Goal: Transaction & Acquisition: Purchase product/service

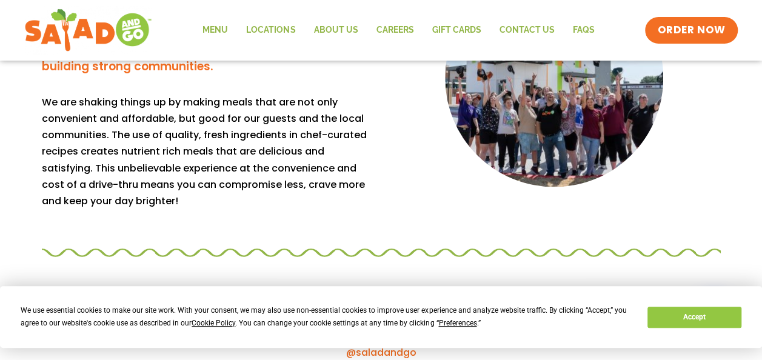
scroll to position [1128, 0]
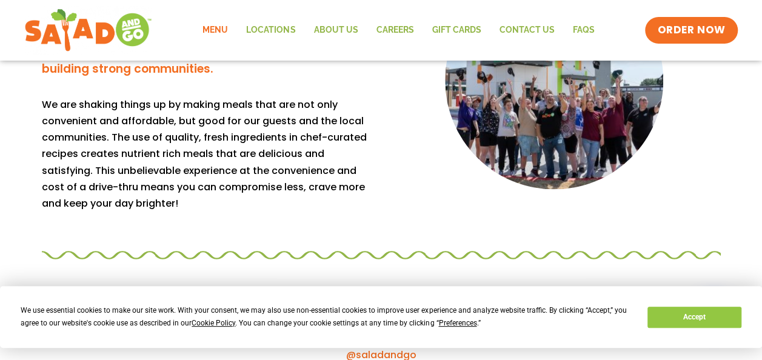
click at [217, 28] on link "Menu" at bounding box center [215, 30] width 44 height 28
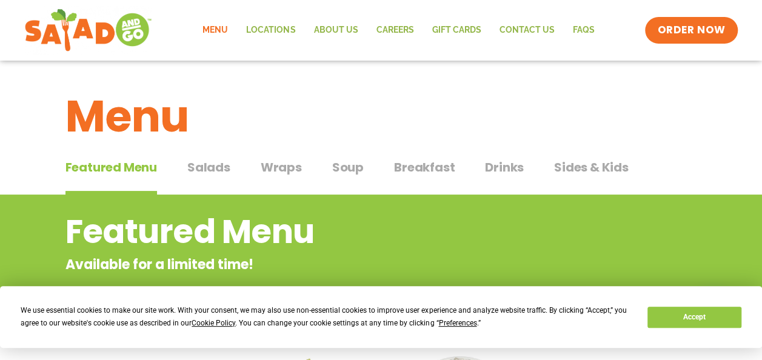
click at [206, 164] on span "Salads" at bounding box center [208, 167] width 43 height 18
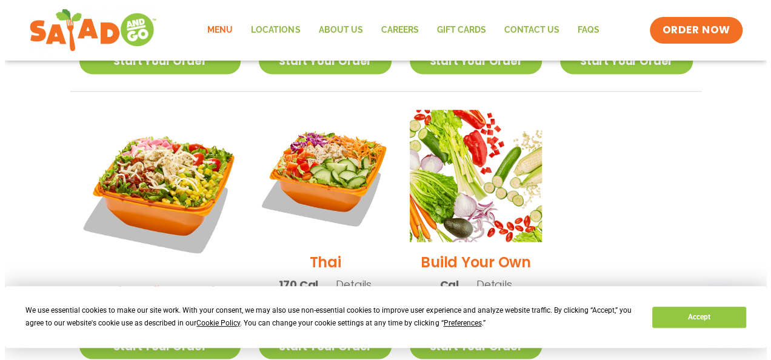
scroll to position [910, 0]
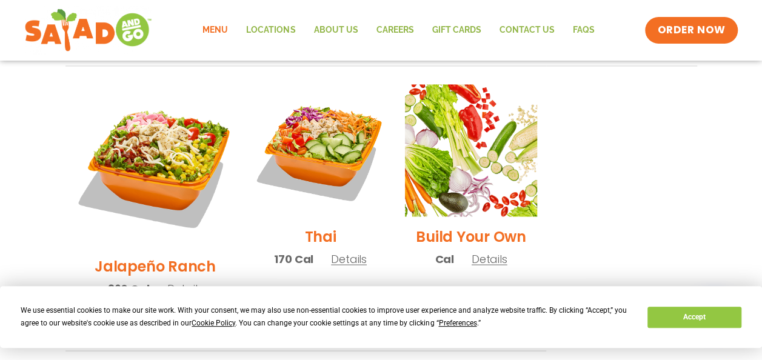
click at [331, 251] on span "Details" at bounding box center [349, 258] width 36 height 15
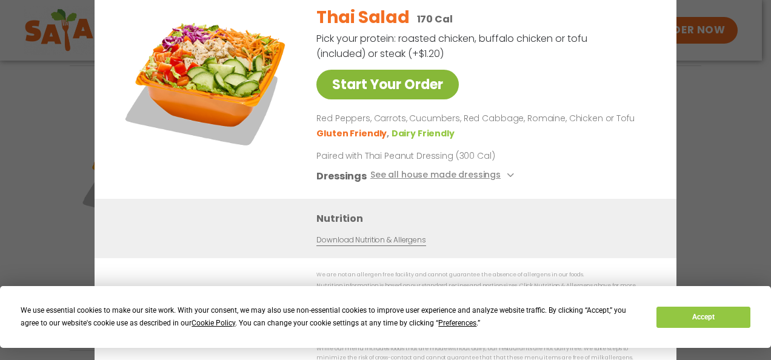
click at [324, 89] on link "Start Your Order" at bounding box center [388, 85] width 143 height 30
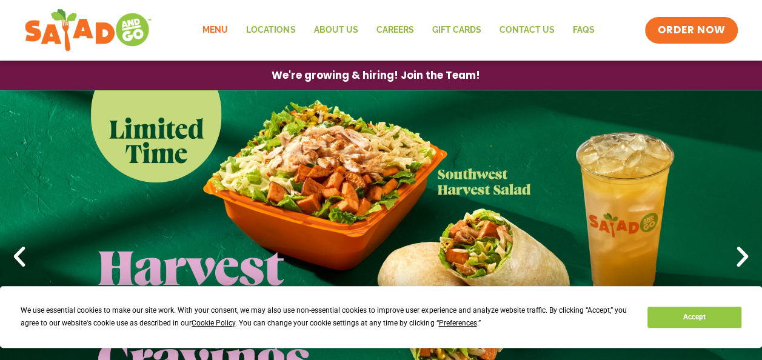
click at [211, 32] on link "Menu" at bounding box center [215, 30] width 44 height 28
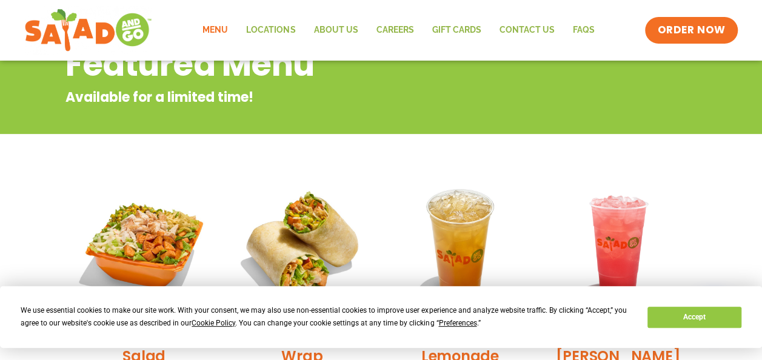
scroll to position [53, 0]
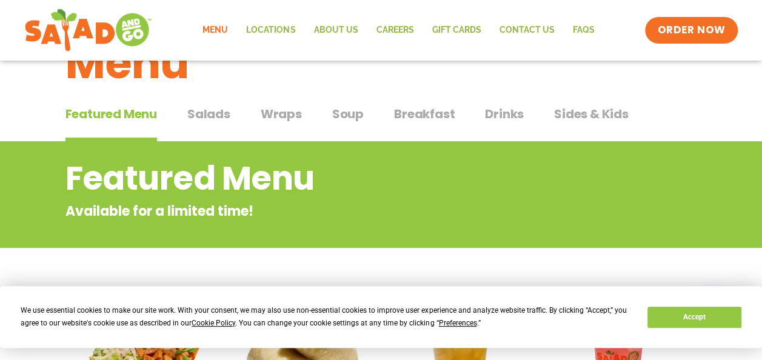
click at [197, 116] on span "Salads" at bounding box center [208, 114] width 43 height 18
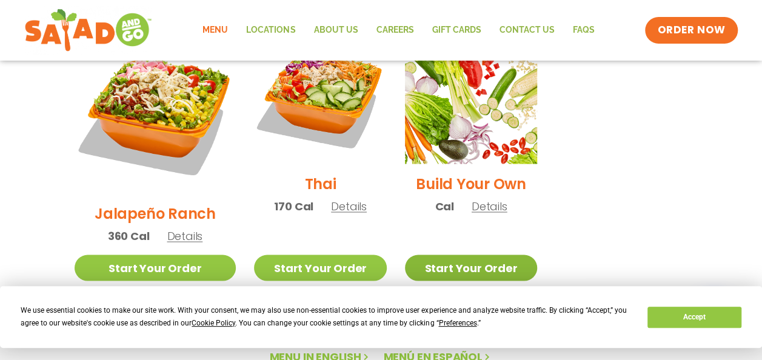
scroll to position [963, 0]
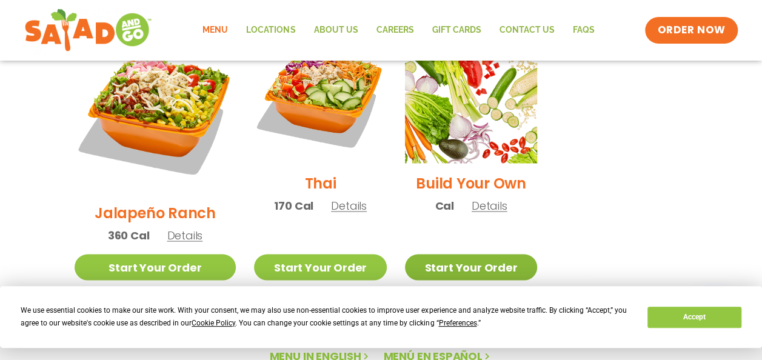
click at [442, 254] on link "Start Your Order" at bounding box center [471, 267] width 132 height 26
